Goal: Task Accomplishment & Management: Use online tool/utility

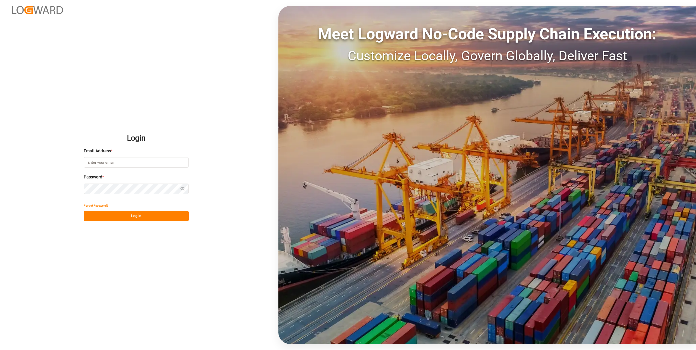
type input "[EMAIL_ADDRESS][PERSON_NAME][DOMAIN_NAME]"
click at [157, 216] on button "Log In" at bounding box center [136, 216] width 105 height 11
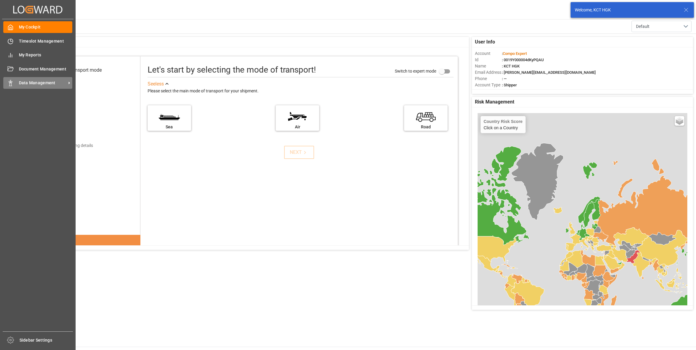
click at [18, 82] on div "Data Management Data Management" at bounding box center [37, 83] width 69 height 12
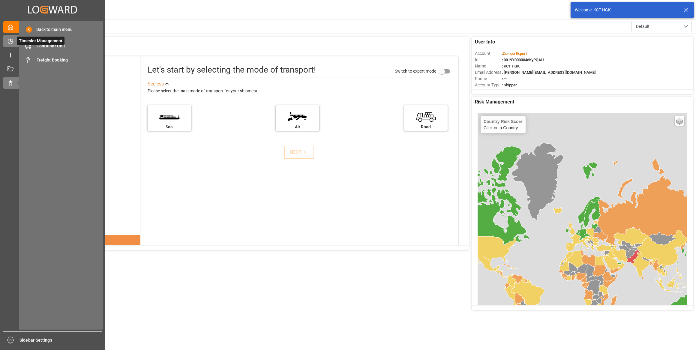
click at [5, 41] on div at bounding box center [8, 41] width 10 height 6
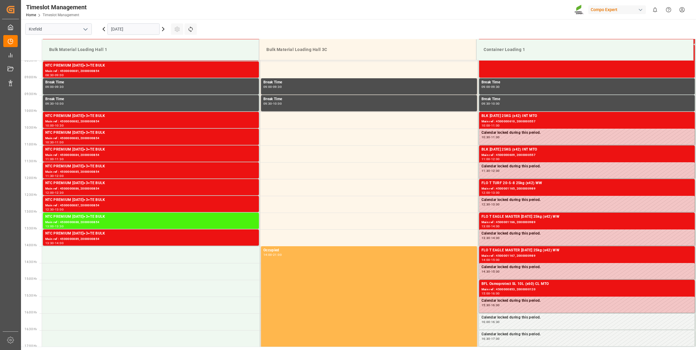
scroll to position [299, 0]
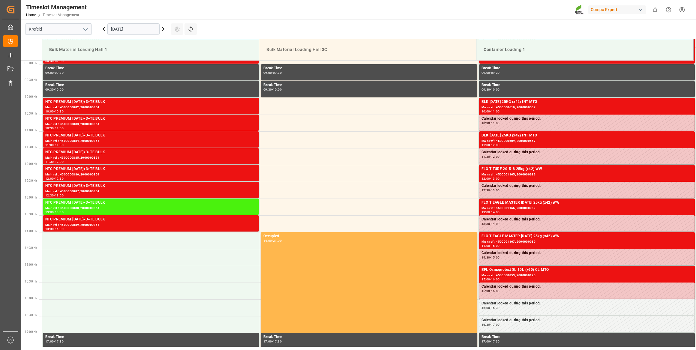
click at [149, 30] on input "[DATE]" at bounding box center [133, 28] width 52 height 11
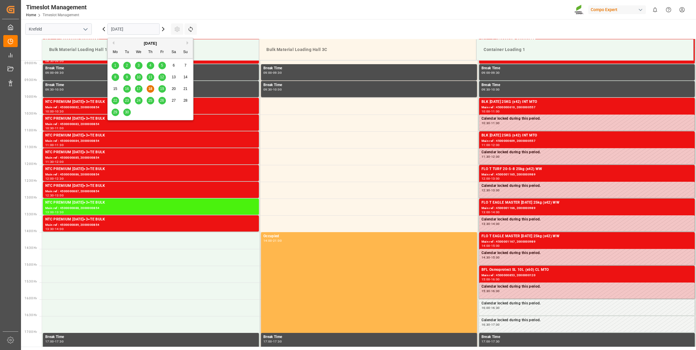
click at [160, 88] on span "19" at bounding box center [162, 89] width 4 height 4
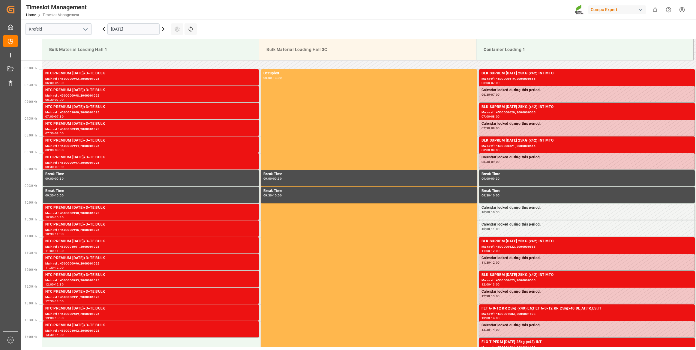
scroll to position [191, 0]
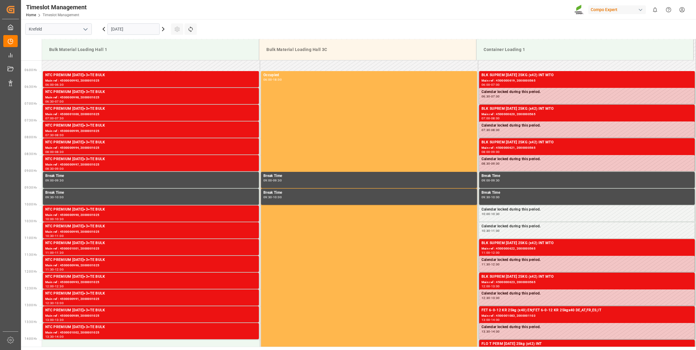
click at [112, 30] on input "[DATE]" at bounding box center [133, 28] width 52 height 11
click at [442, 183] on div "Break Time 09:00 - 09:30" at bounding box center [368, 180] width 211 height 14
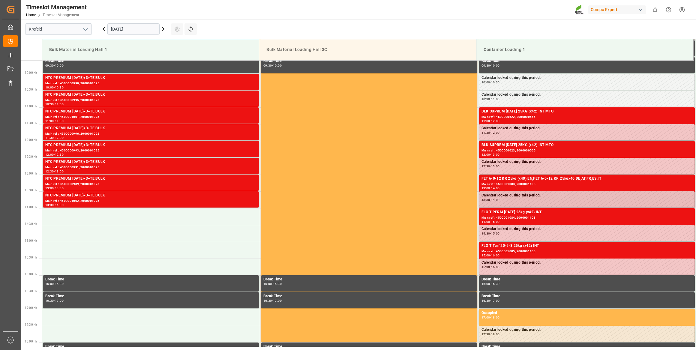
scroll to position [327, 0]
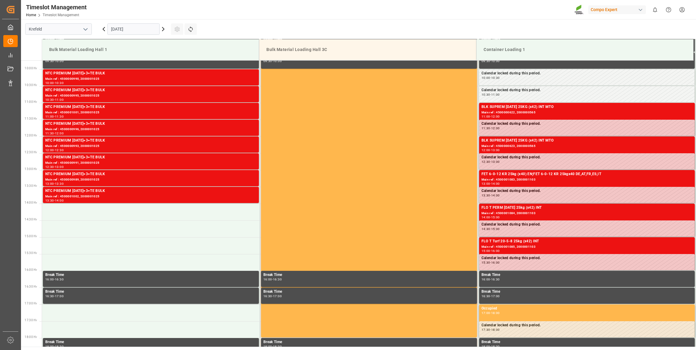
click at [145, 26] on input "[DATE]" at bounding box center [133, 28] width 52 height 11
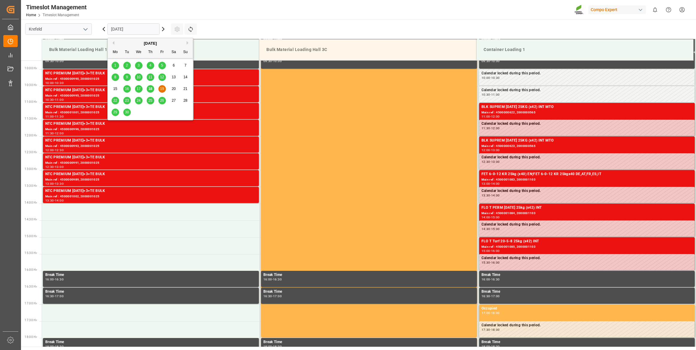
click at [115, 98] on div "22" at bounding box center [116, 100] width 8 height 7
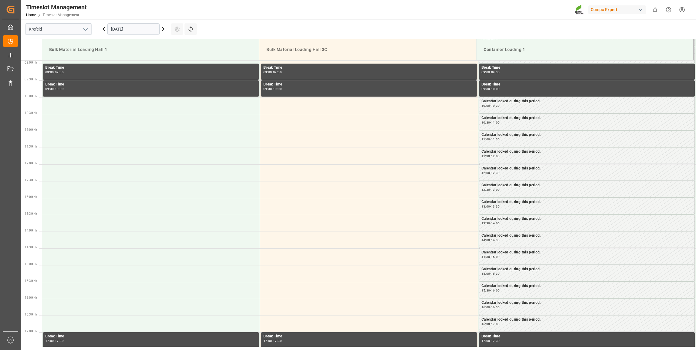
scroll to position [250, 0]
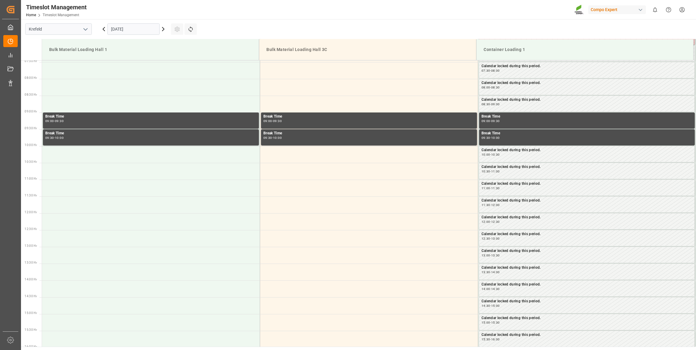
click at [131, 25] on input "[DATE]" at bounding box center [133, 28] width 52 height 11
click at [222, 27] on main "Krefeld 22.09.2025 Settings Refresh Time Slots Bulk Material Loading Hall 1 Bul…" at bounding box center [358, 183] width 674 height 328
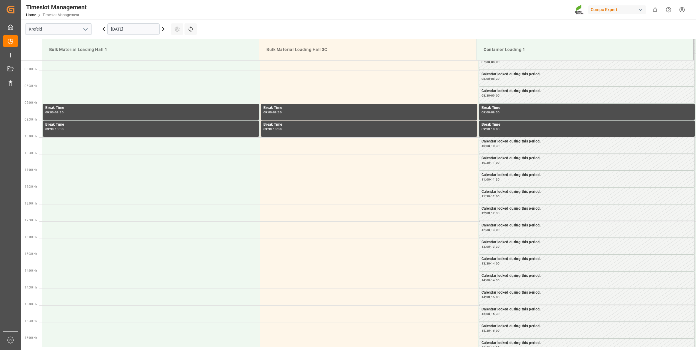
scroll to position [273, 0]
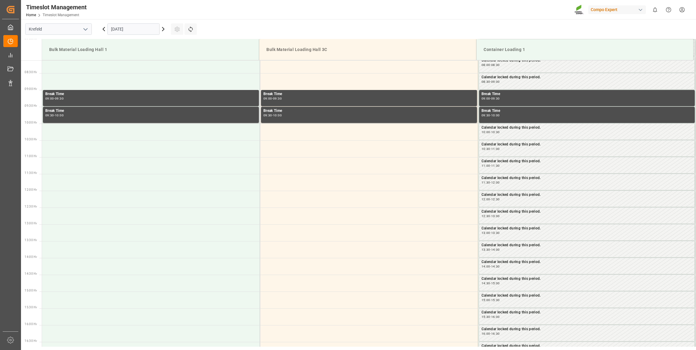
click at [130, 30] on input "[DATE]" at bounding box center [133, 28] width 52 height 11
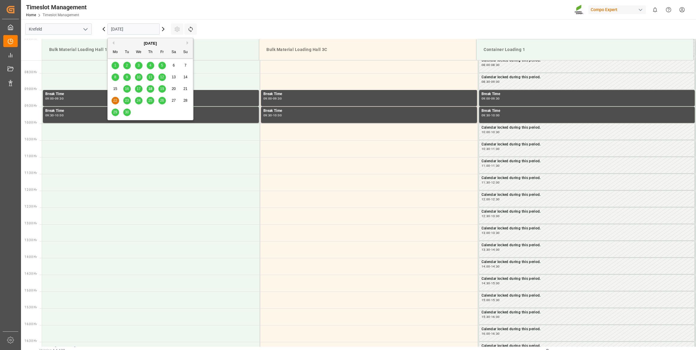
click at [126, 98] on div "23" at bounding box center [127, 100] width 8 height 7
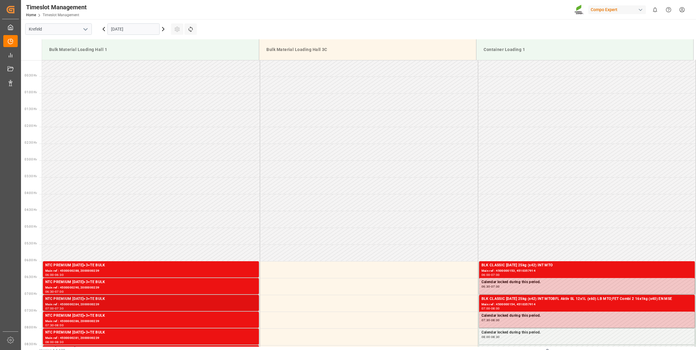
scroll to position [0, 0]
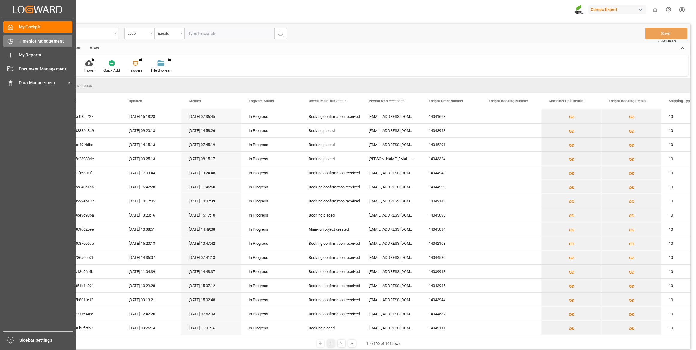
click at [24, 40] on span "Timeslot Management" at bounding box center [46, 41] width 54 height 6
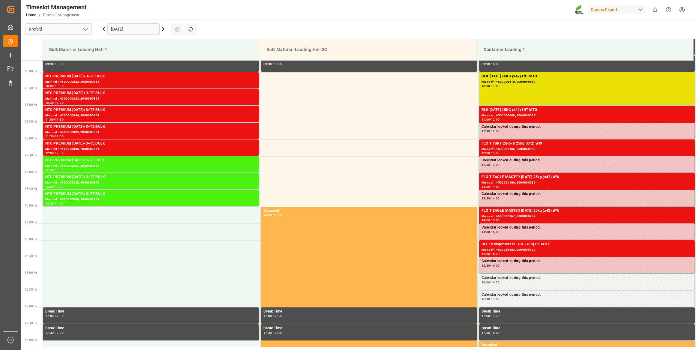
scroll to position [366, 0]
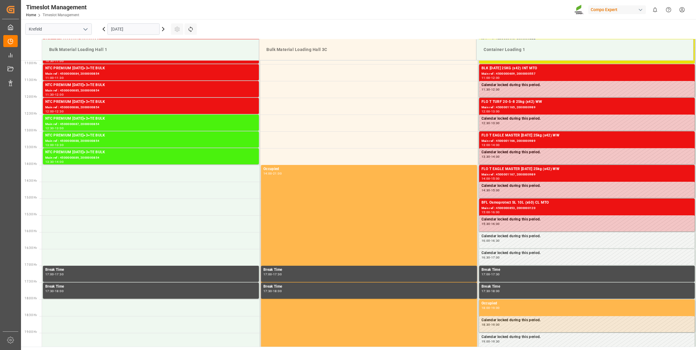
click at [118, 32] on input "[DATE]" at bounding box center [133, 28] width 52 height 11
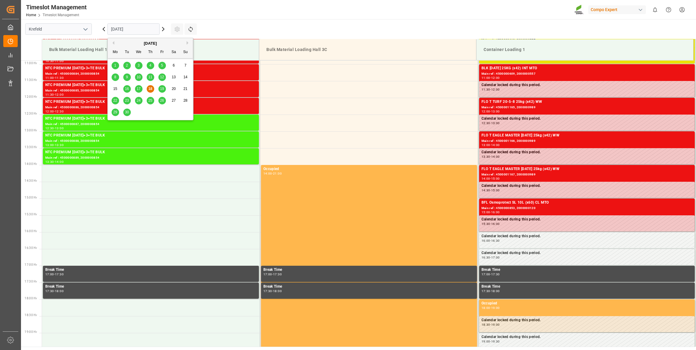
click at [164, 92] on div "19" at bounding box center [162, 89] width 8 height 7
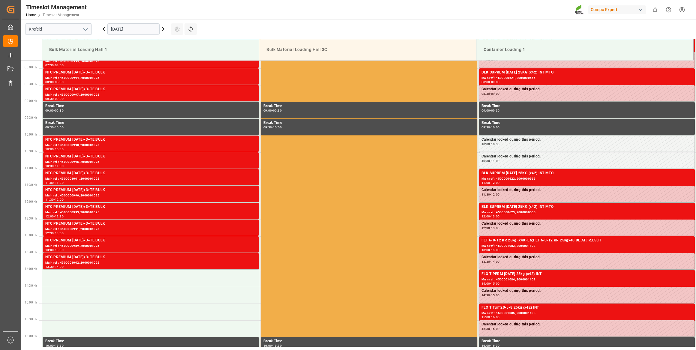
scroll to position [257, 0]
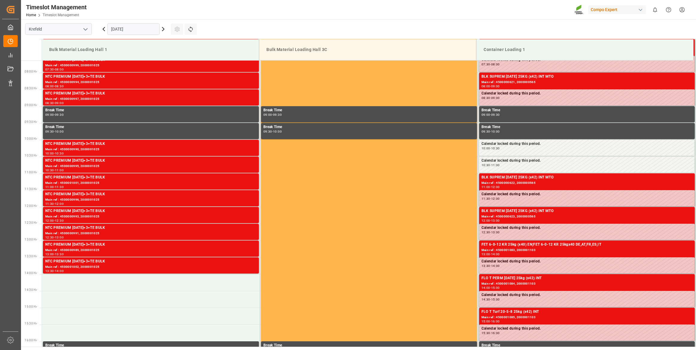
click at [141, 29] on input "[DATE]" at bounding box center [133, 28] width 52 height 11
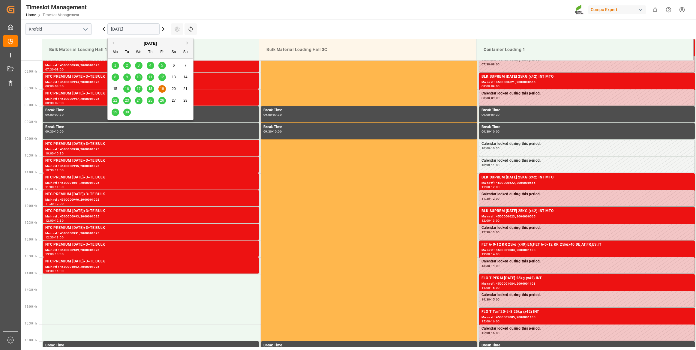
click at [117, 100] on span "22" at bounding box center [115, 100] width 4 height 4
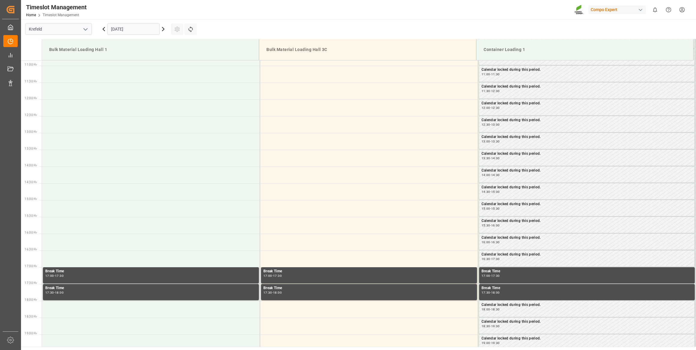
scroll to position [366, 0]
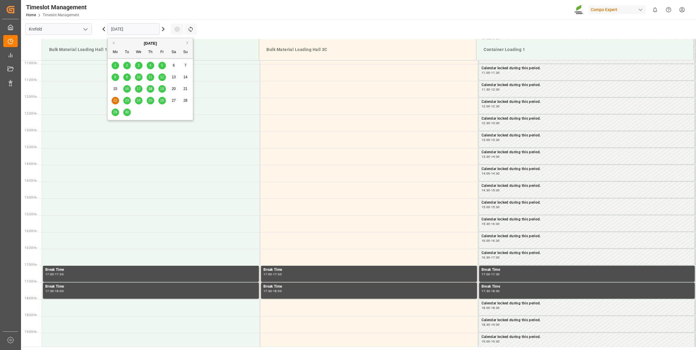
click at [133, 29] on input "[DATE]" at bounding box center [133, 28] width 52 height 11
click at [126, 98] on div "23" at bounding box center [127, 100] width 8 height 7
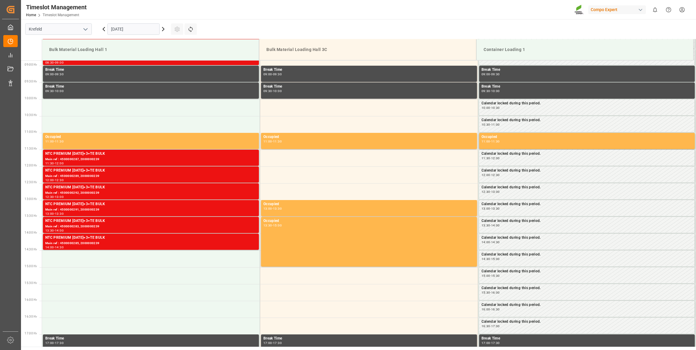
scroll to position [257, 0]
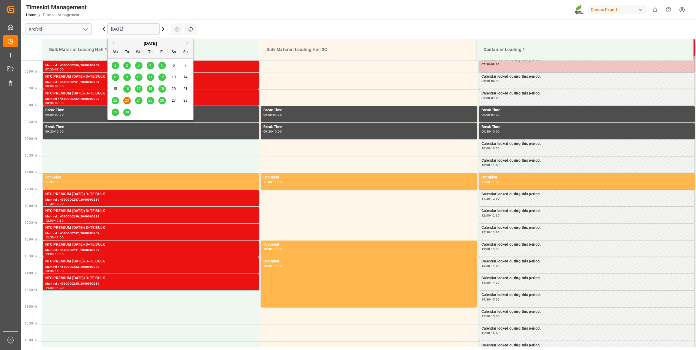
click at [130, 29] on input "[DATE]" at bounding box center [133, 28] width 52 height 11
click at [114, 99] on span "22" at bounding box center [115, 100] width 4 height 4
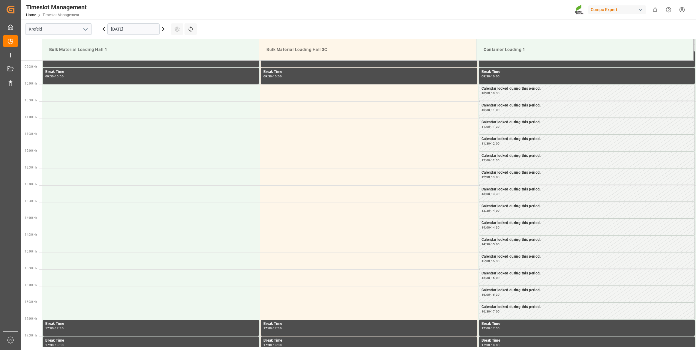
scroll to position [311, 0]
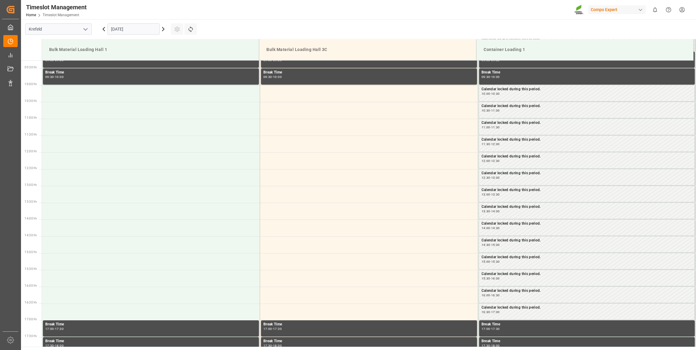
click at [137, 22] on div "[DATE]" at bounding box center [133, 29] width 75 height 20
click at [135, 29] on input "[DATE]" at bounding box center [133, 28] width 52 height 11
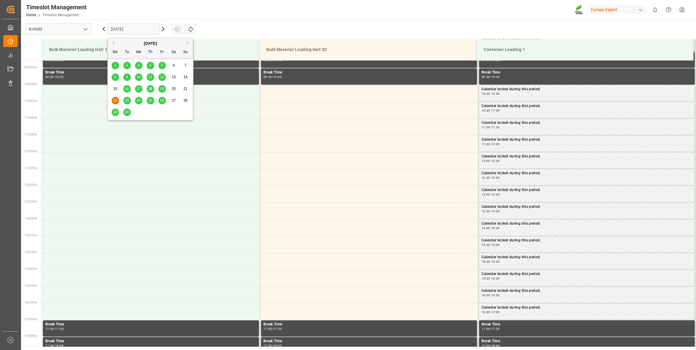
click at [126, 101] on span "23" at bounding box center [127, 100] width 4 height 4
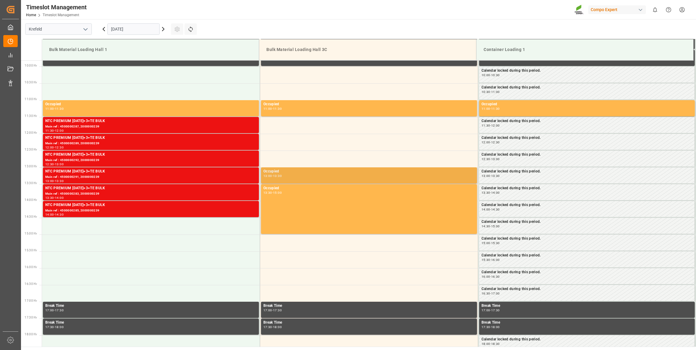
scroll to position [338, 0]
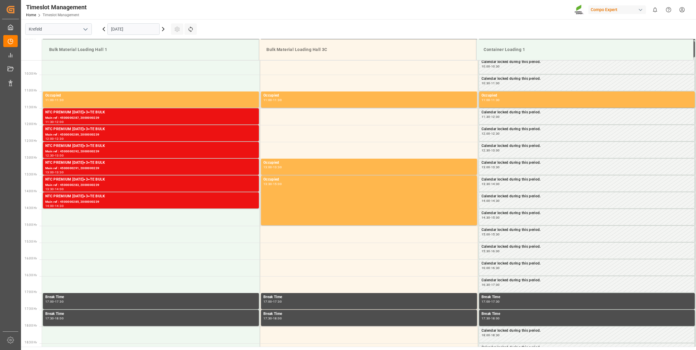
click at [102, 28] on icon at bounding box center [103, 29] width 7 height 7
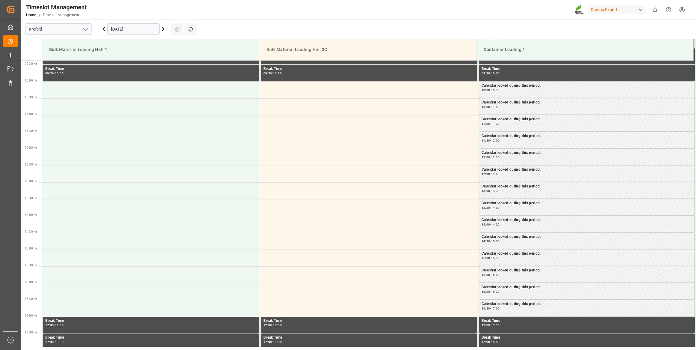
scroll to position [311, 0]
